Goal: Task Accomplishment & Management: Use online tool/utility

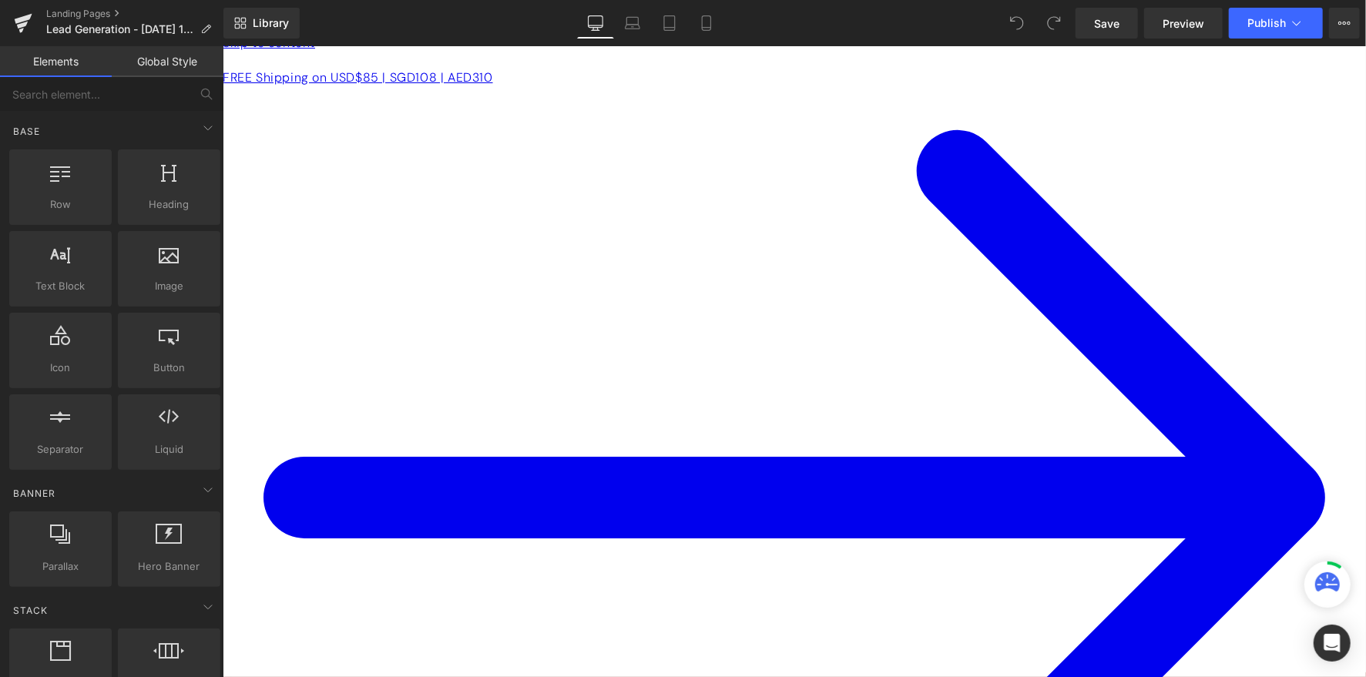
scroll to position [16, 0]
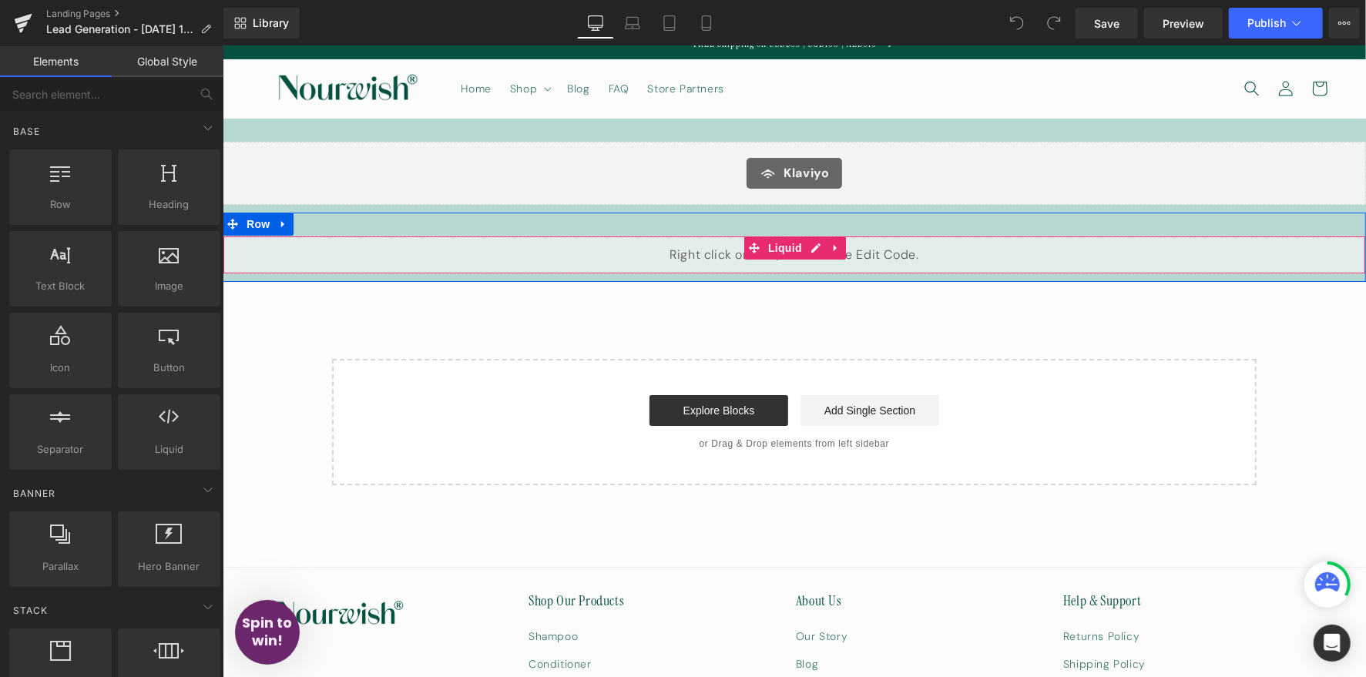
click at [710, 259] on div "Liquid" at bounding box center [793, 254] width 1143 height 39
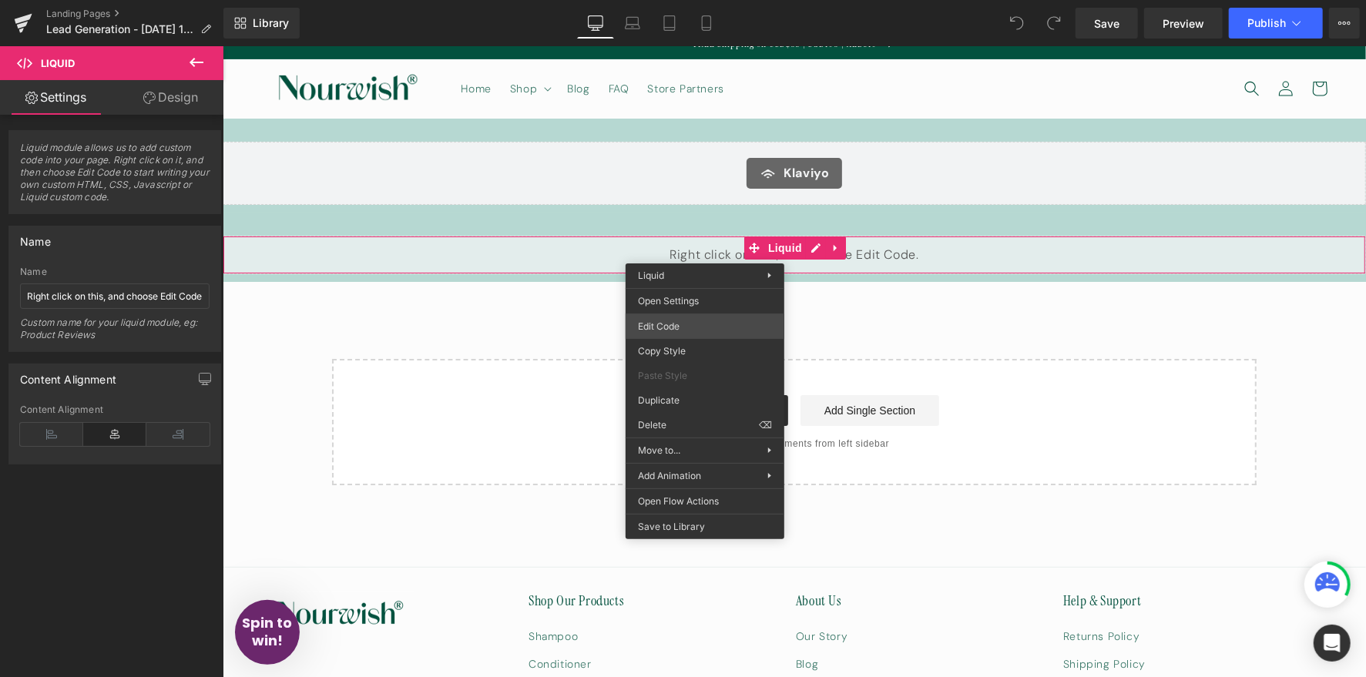
click at [699, 0] on div "You are previewing how the will restyle your page. You can not edit Elements in…" at bounding box center [683, 0] width 1366 height 0
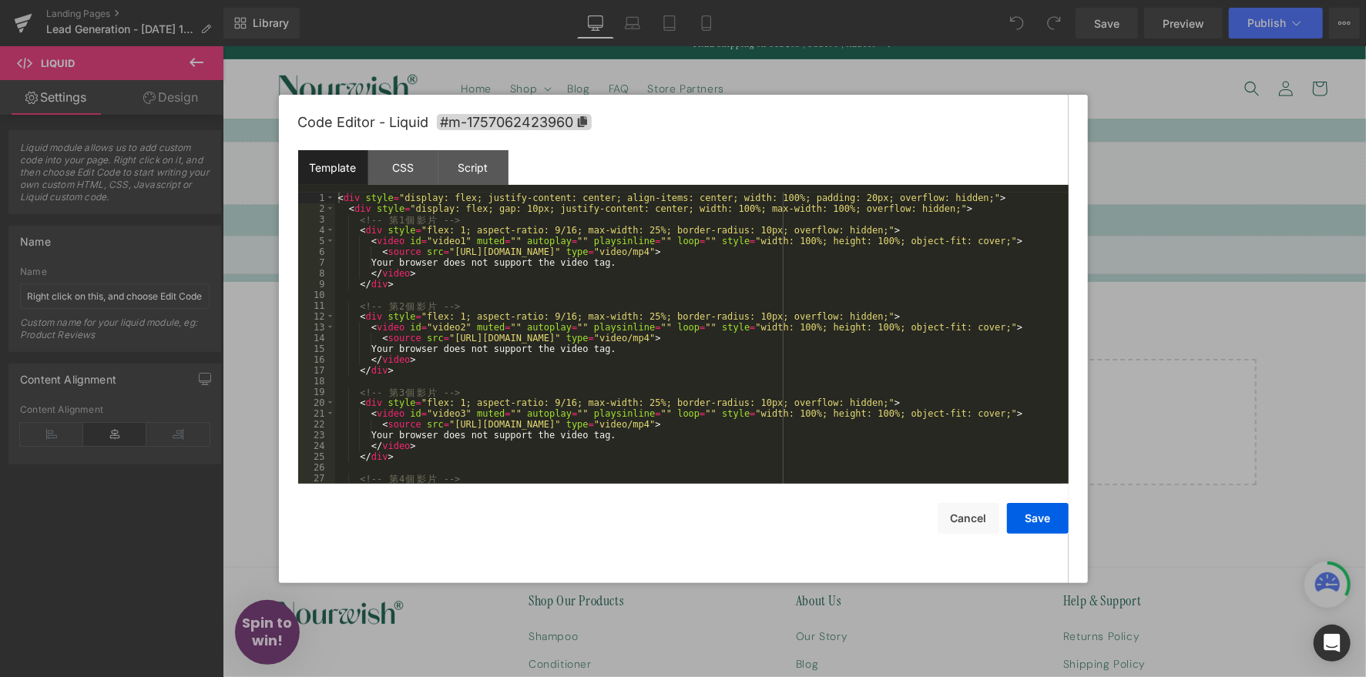
click at [621, 287] on div "< div style = "display: flex; justify-content: center; align-items: center; wid…" at bounding box center [698, 349] width 727 height 313
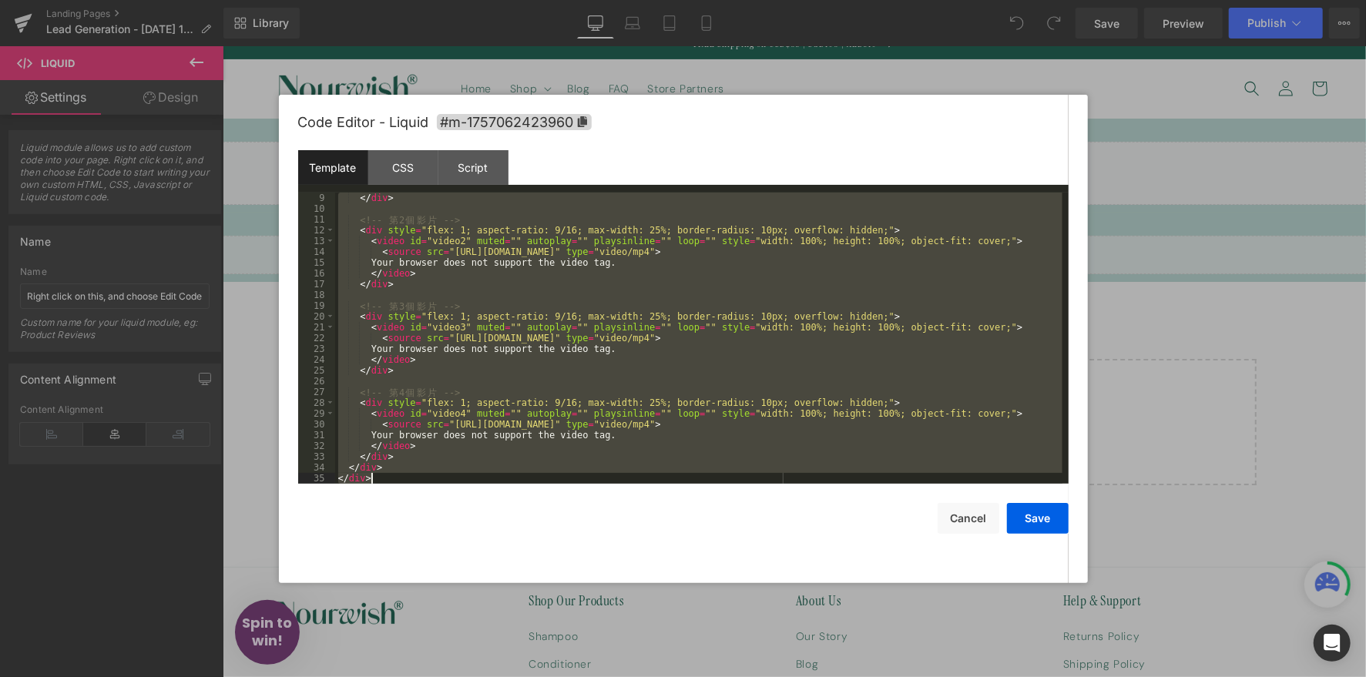
scroll to position [0, 0]
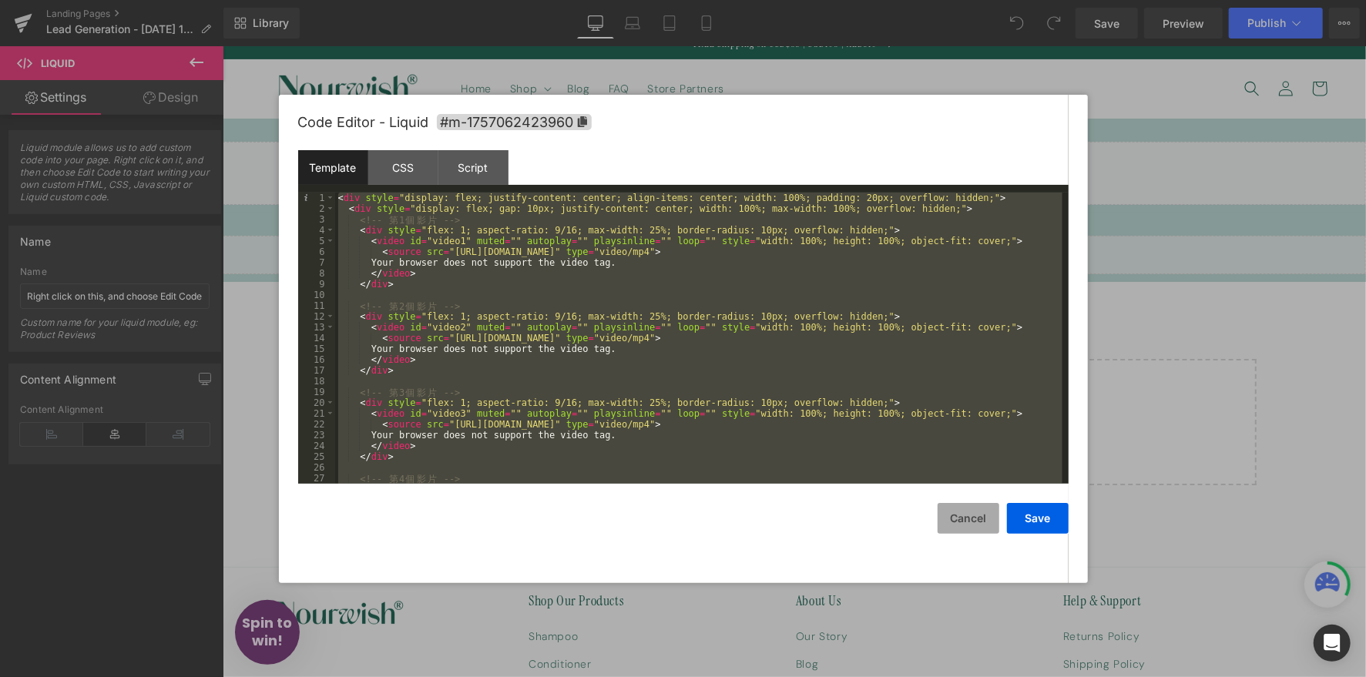
click at [980, 523] on button "Cancel" at bounding box center [968, 518] width 62 height 31
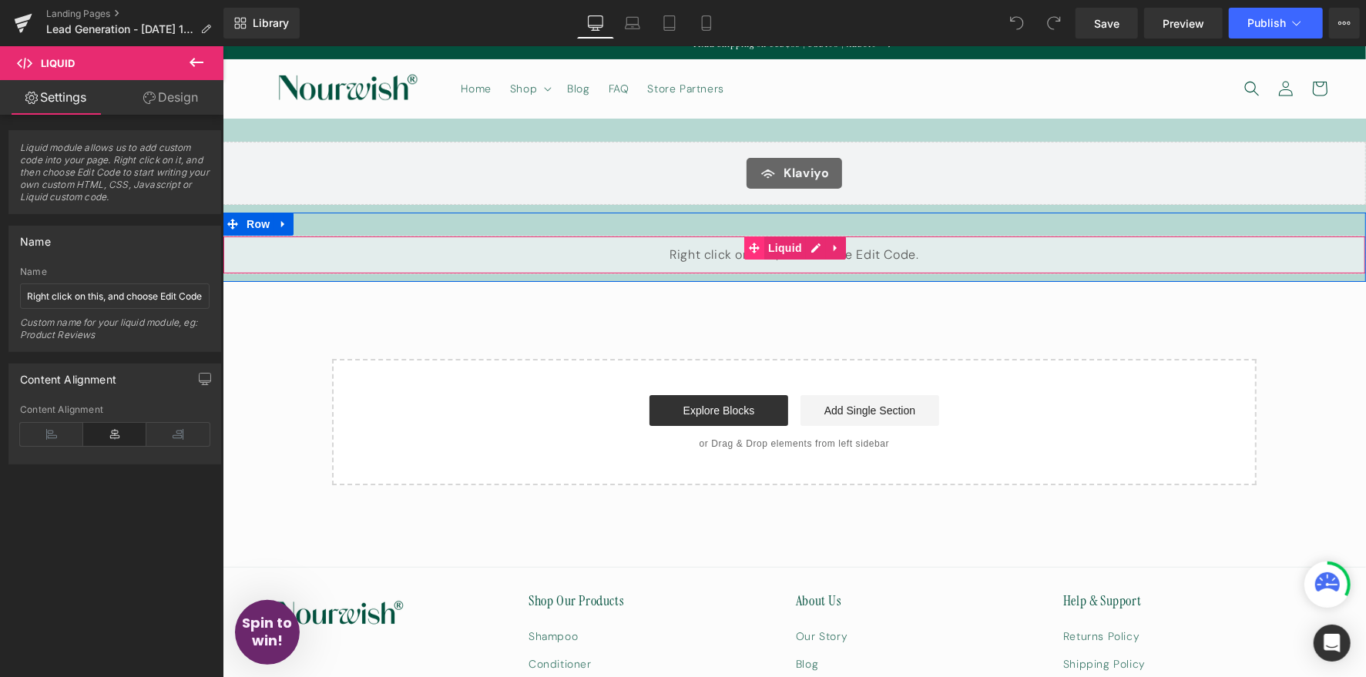
click at [752, 246] on icon at bounding box center [753, 247] width 11 height 11
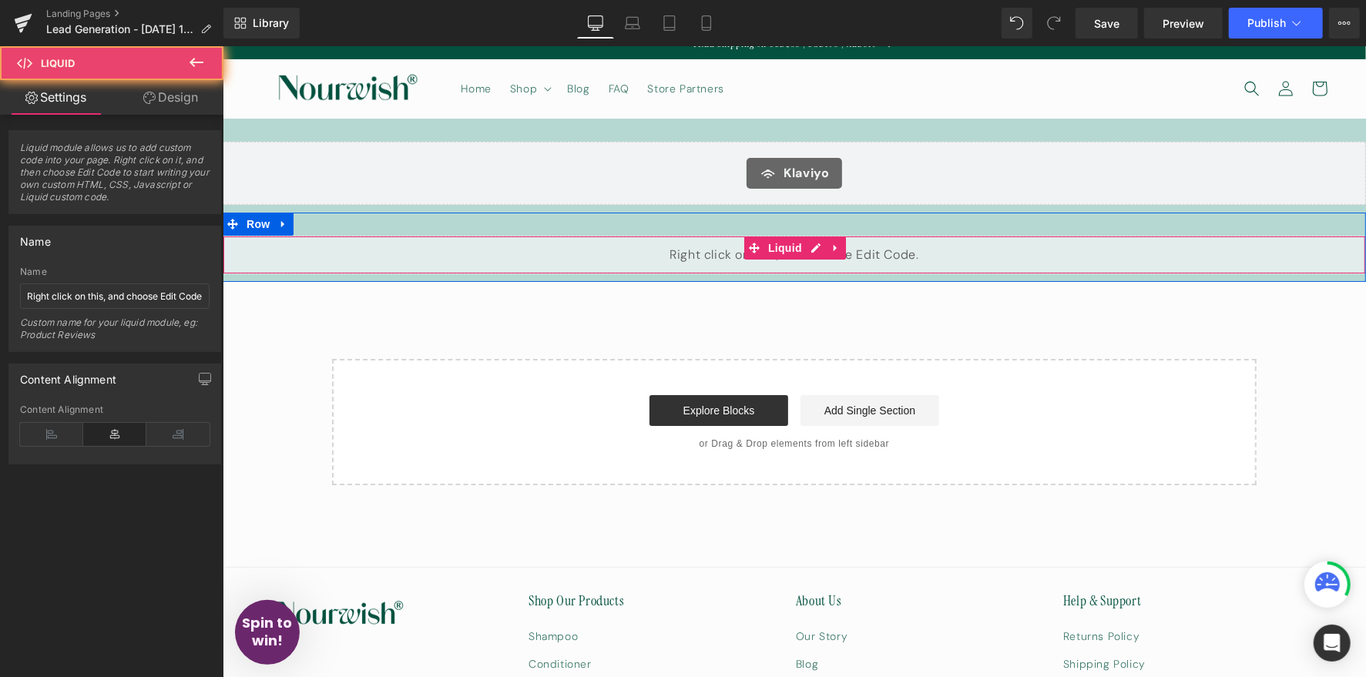
click at [704, 250] on div "Liquid" at bounding box center [793, 254] width 1143 height 39
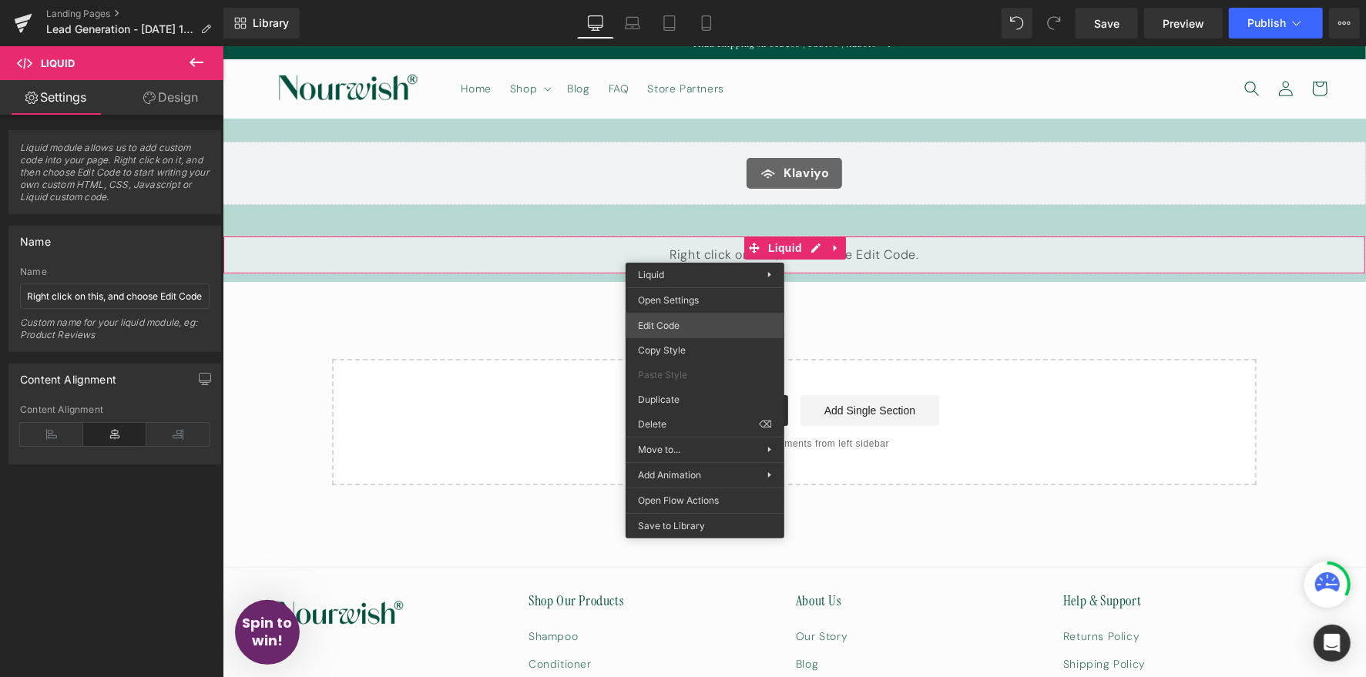
click at [712, 0] on div "Liquid You are previewing how the will restyle your page. You can not edit Elem…" at bounding box center [683, 0] width 1366 height 0
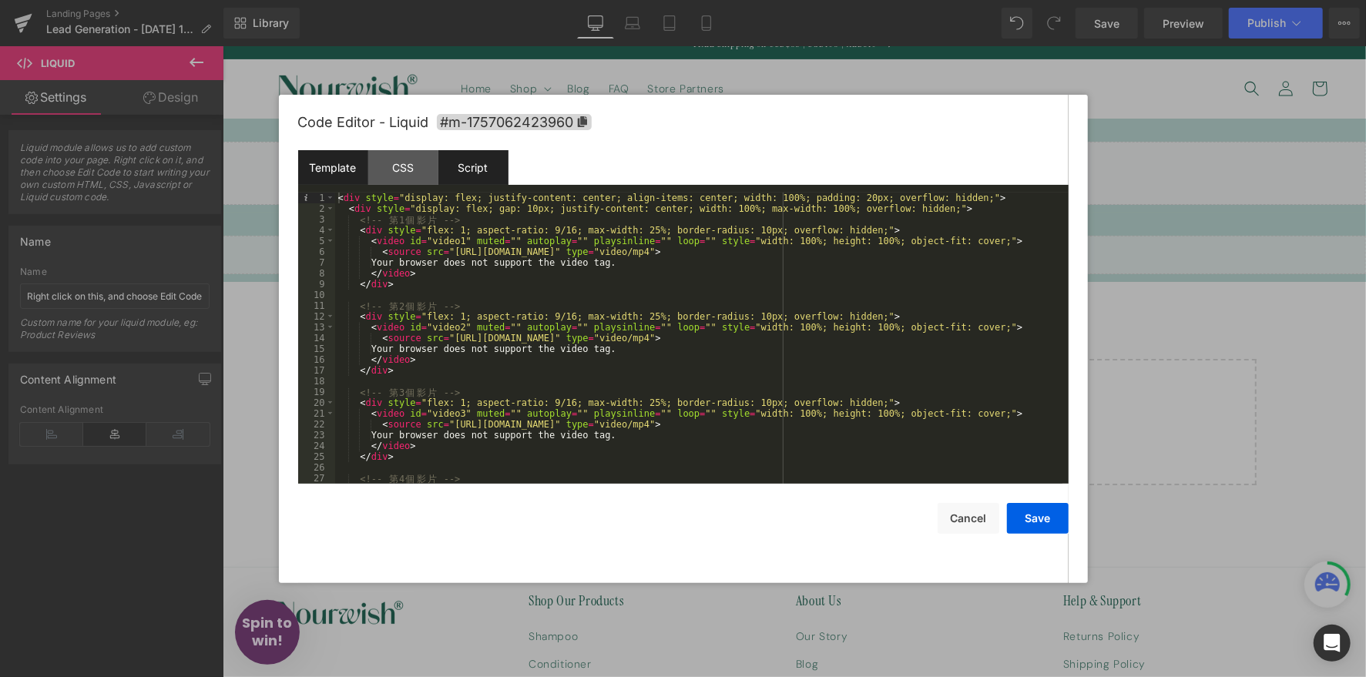
click at [481, 173] on div "Script" at bounding box center [473, 167] width 70 height 35
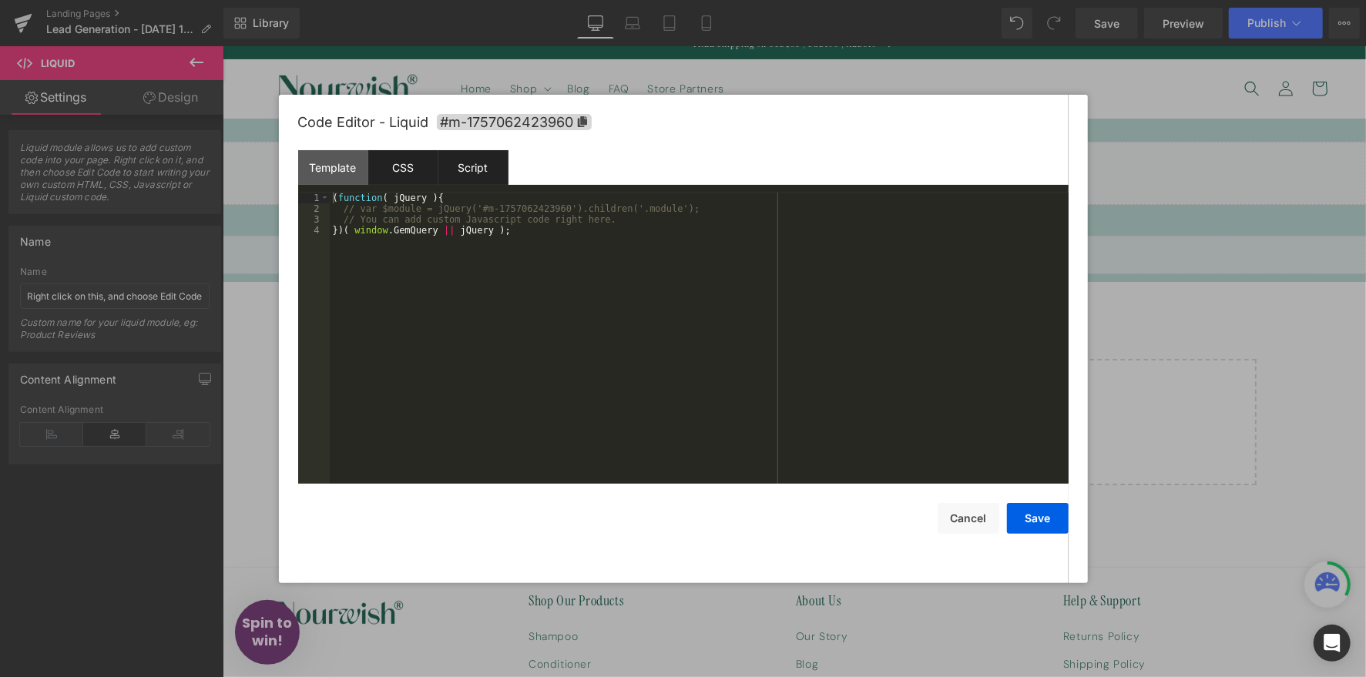
click at [414, 173] on div "CSS" at bounding box center [403, 167] width 70 height 35
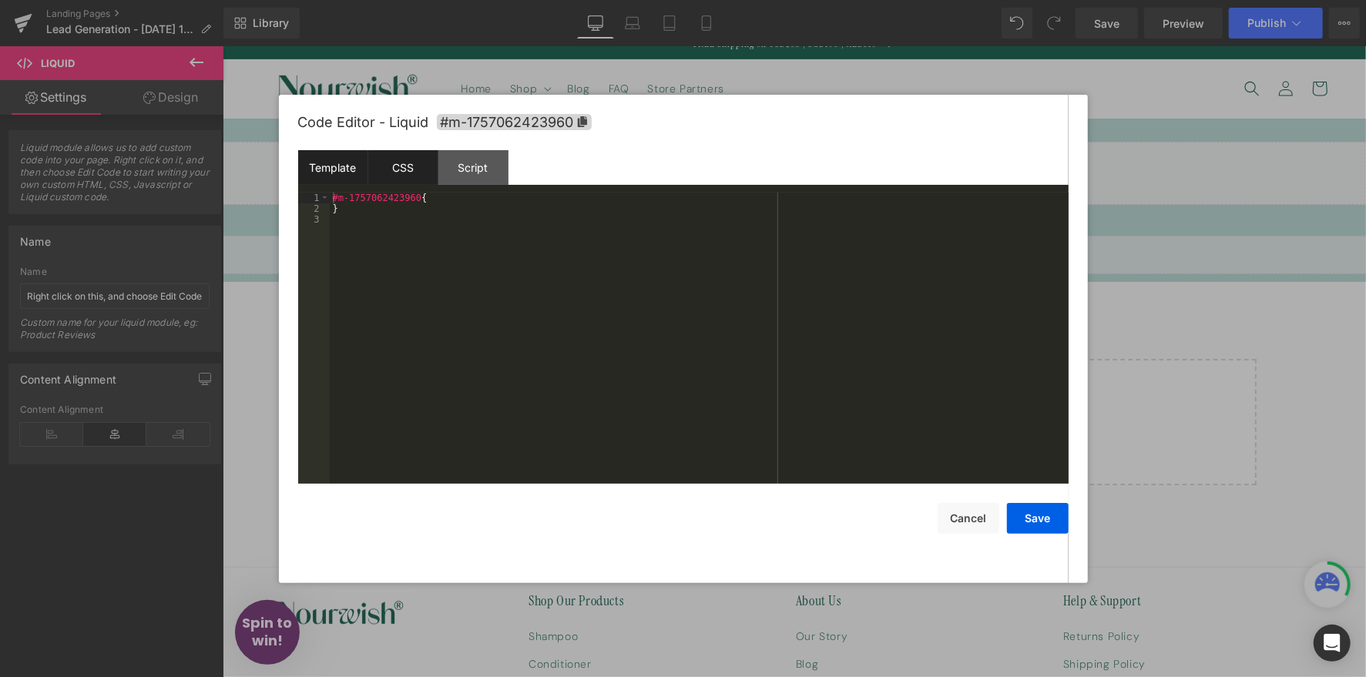
click at [326, 176] on div "Template" at bounding box center [333, 167] width 70 height 35
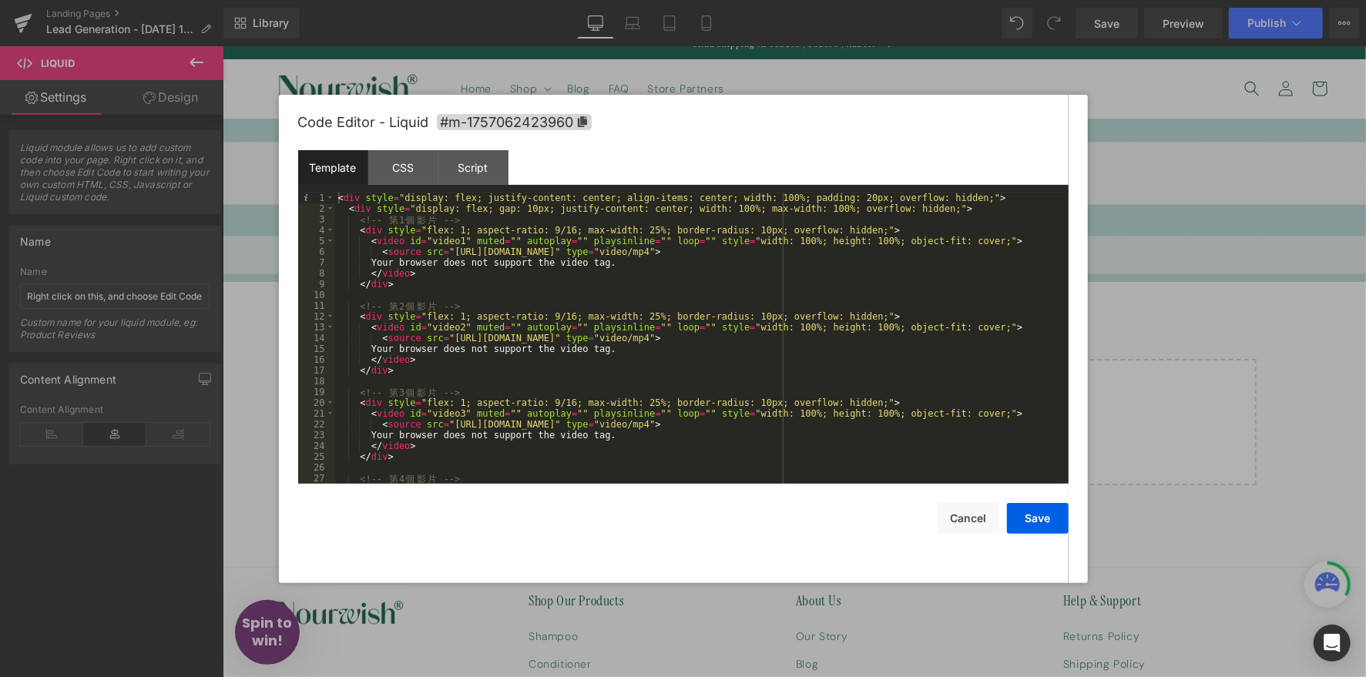
click at [513, 267] on div "< div style = "display: flex; justify-content: center; align-items: center; wid…" at bounding box center [698, 349] width 727 height 313
